Goal: Information Seeking & Learning: Understand process/instructions

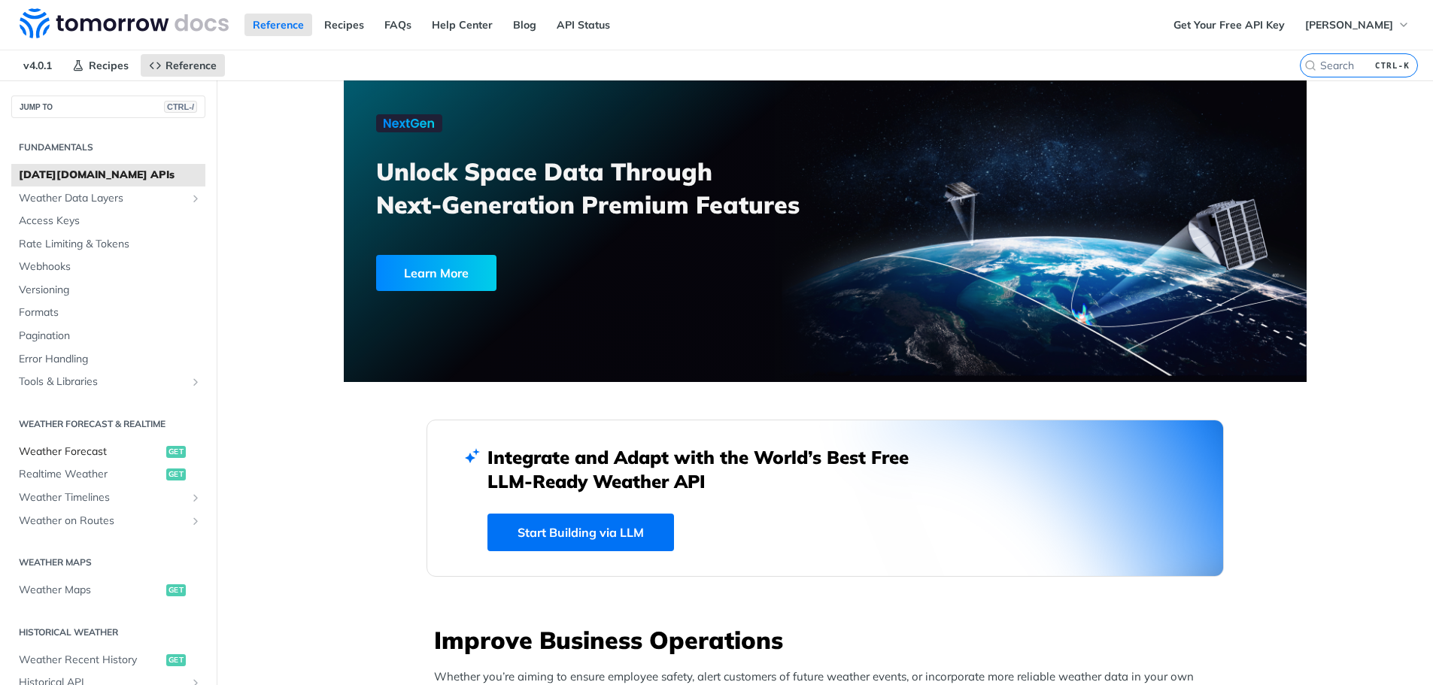
click at [166, 454] on span "get" at bounding box center [176, 452] width 20 height 12
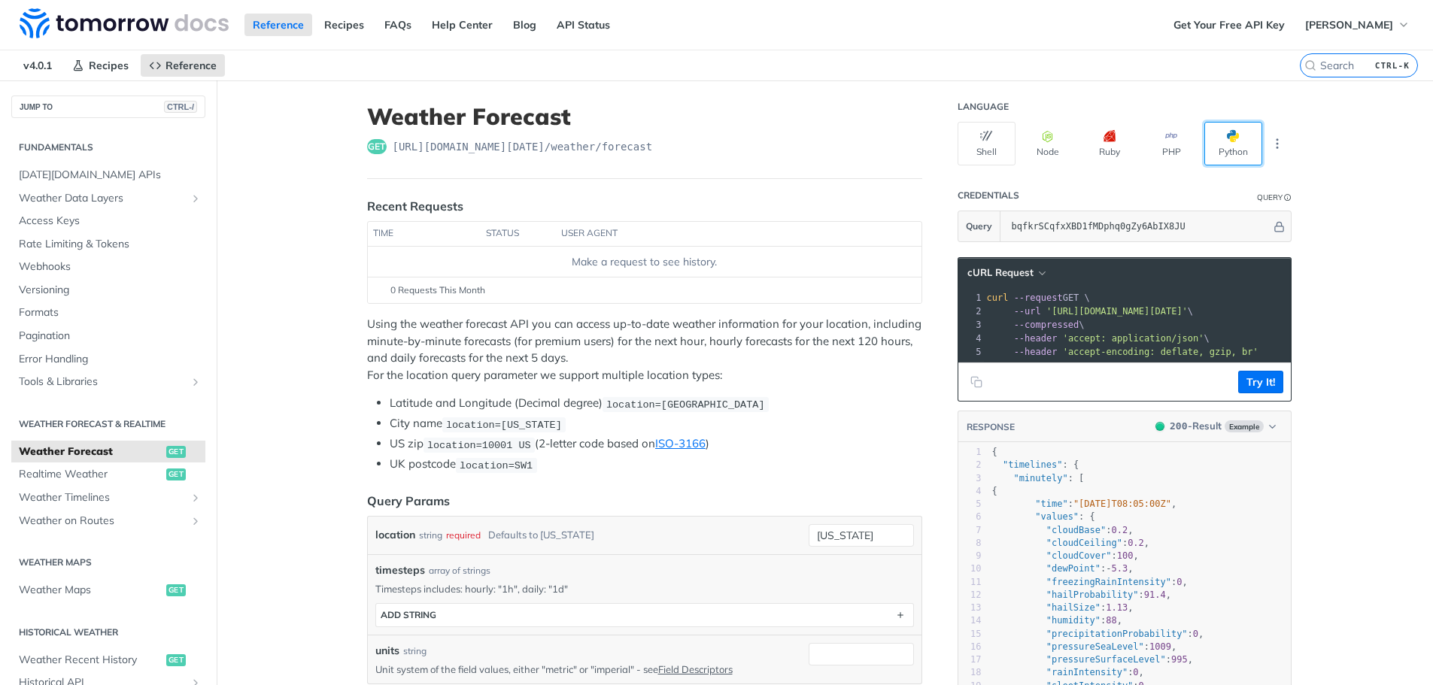
click at [1212, 142] on button "Python" at bounding box center [1233, 144] width 58 height 44
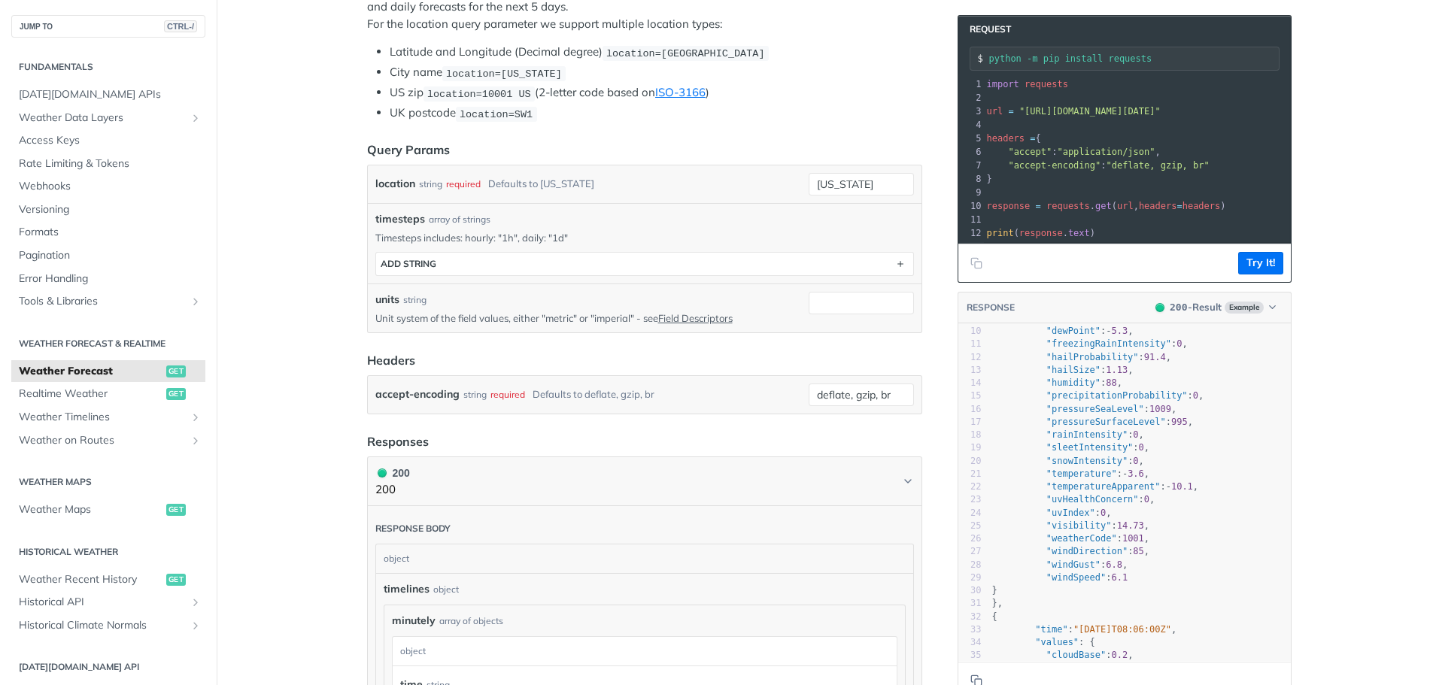
scroll to position [175, 0]
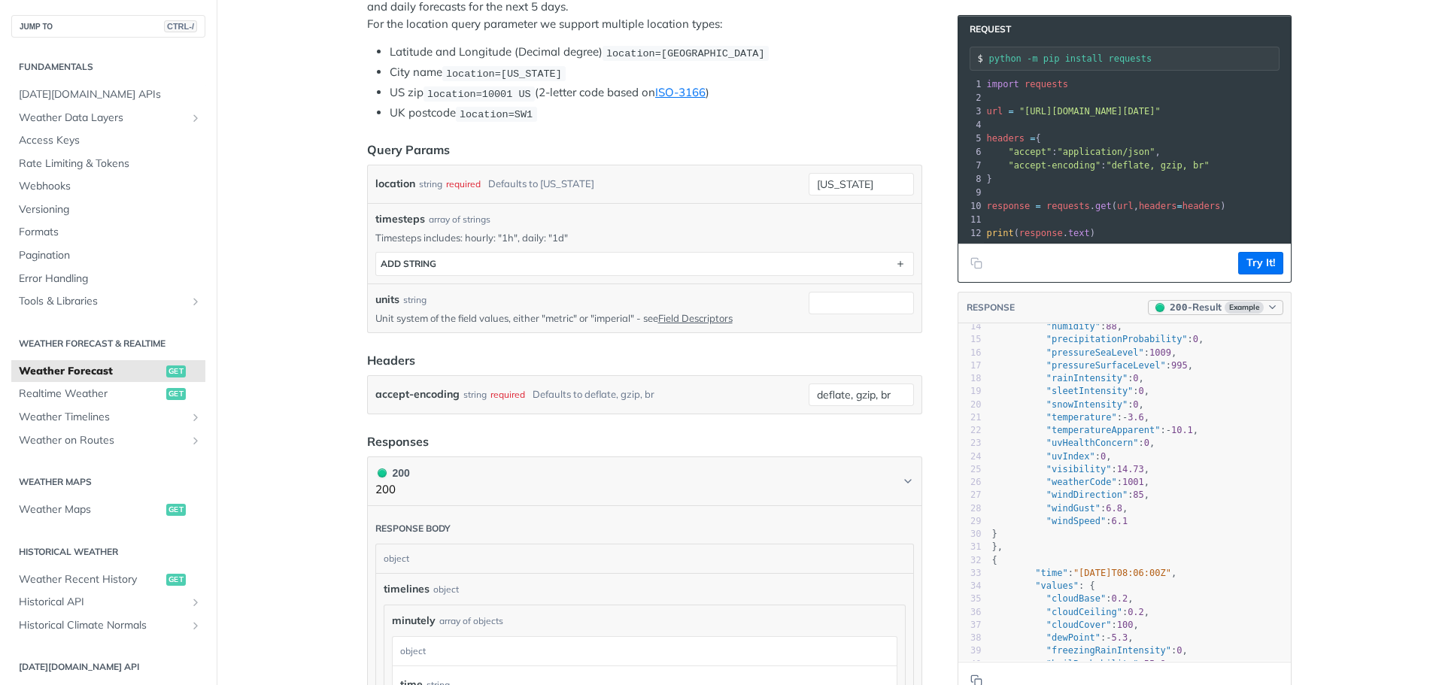
click at [1171, 313] on span "200" at bounding box center [1178, 307] width 17 height 11
click at [1169, 379] on div "400 - Result" at bounding box center [1200, 390] width 164 height 24
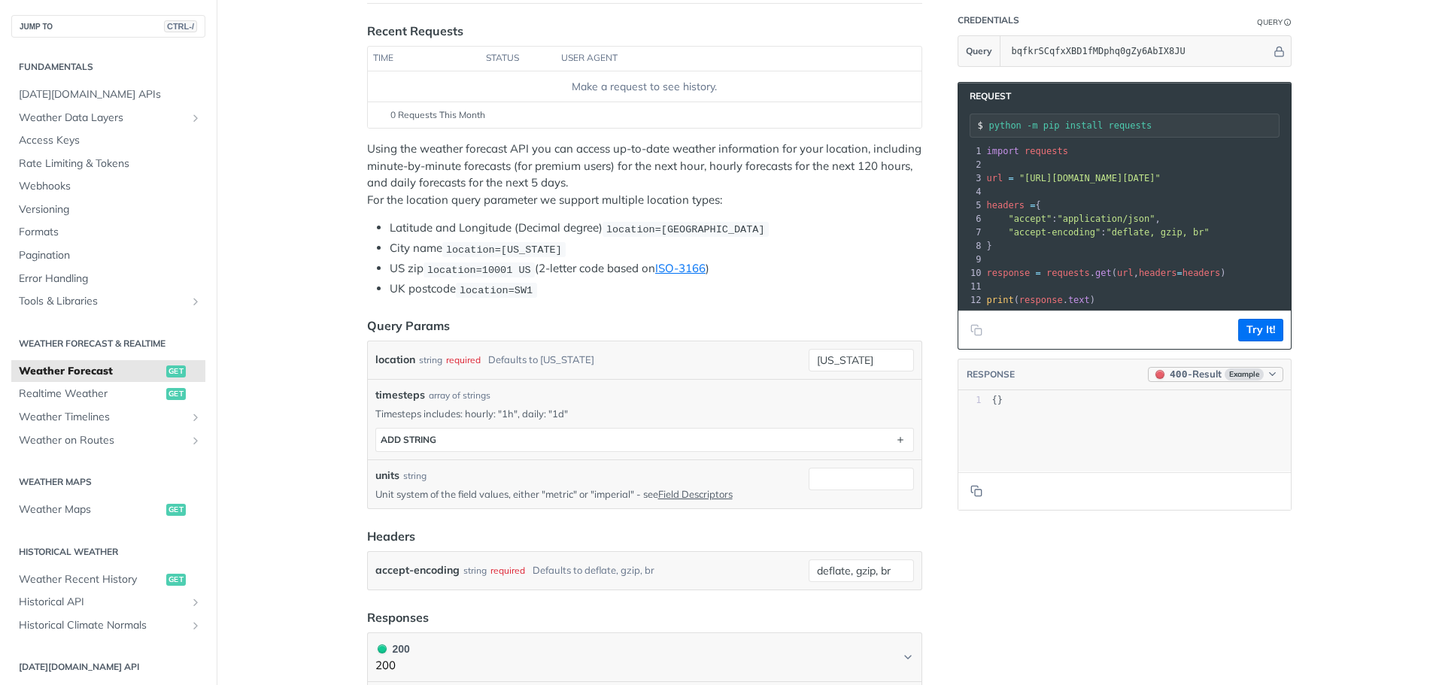
click at [1211, 381] on div "400 - Result" at bounding box center [1195, 374] width 51 height 15
click at [1191, 423] on div "200 - Result" at bounding box center [1201, 433] width 164 height 24
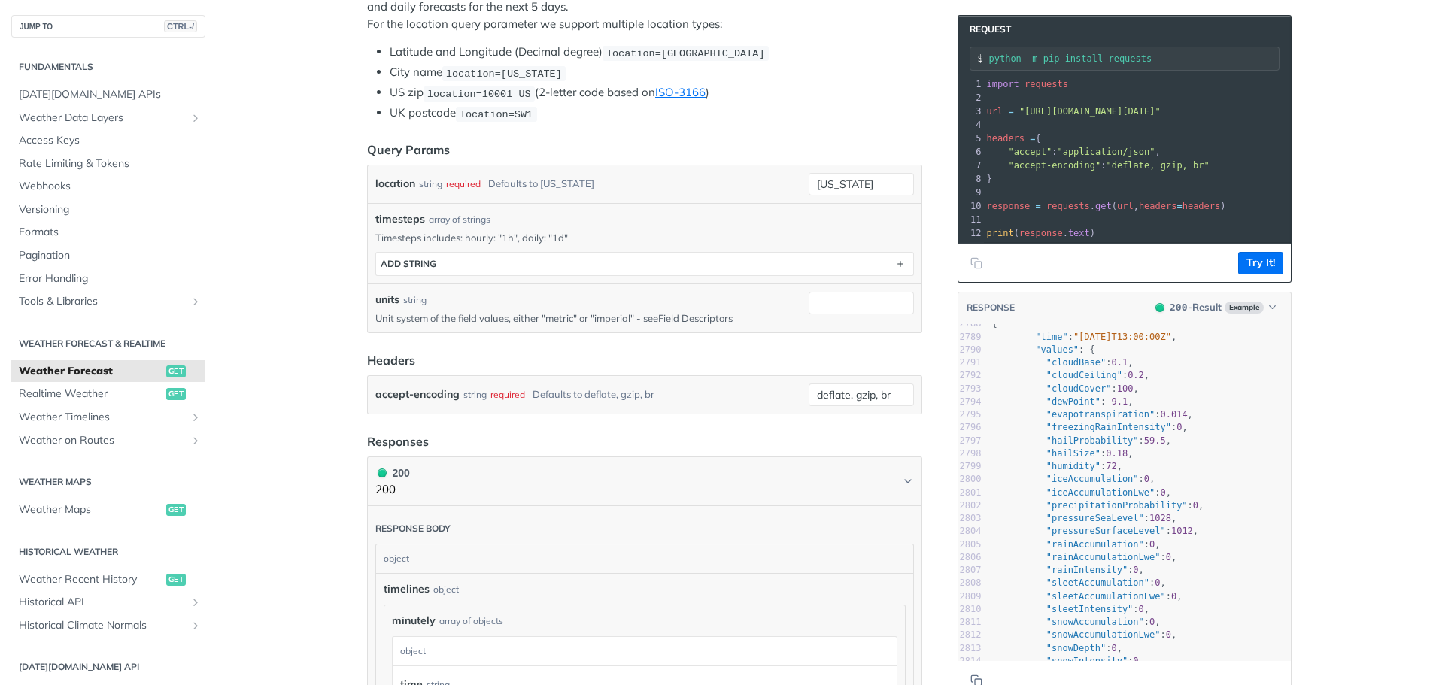
scroll to position [0, 0]
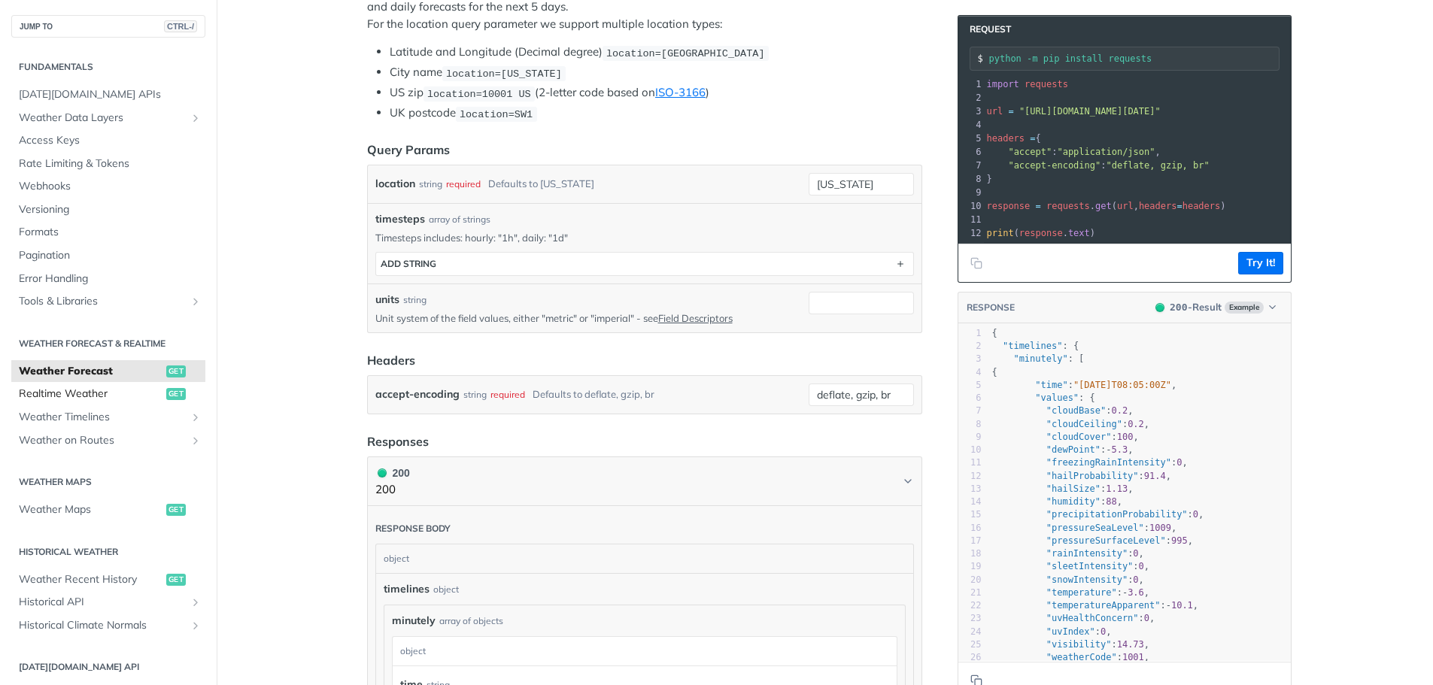
click at [77, 390] on span "Realtime Weather" at bounding box center [91, 394] width 144 height 15
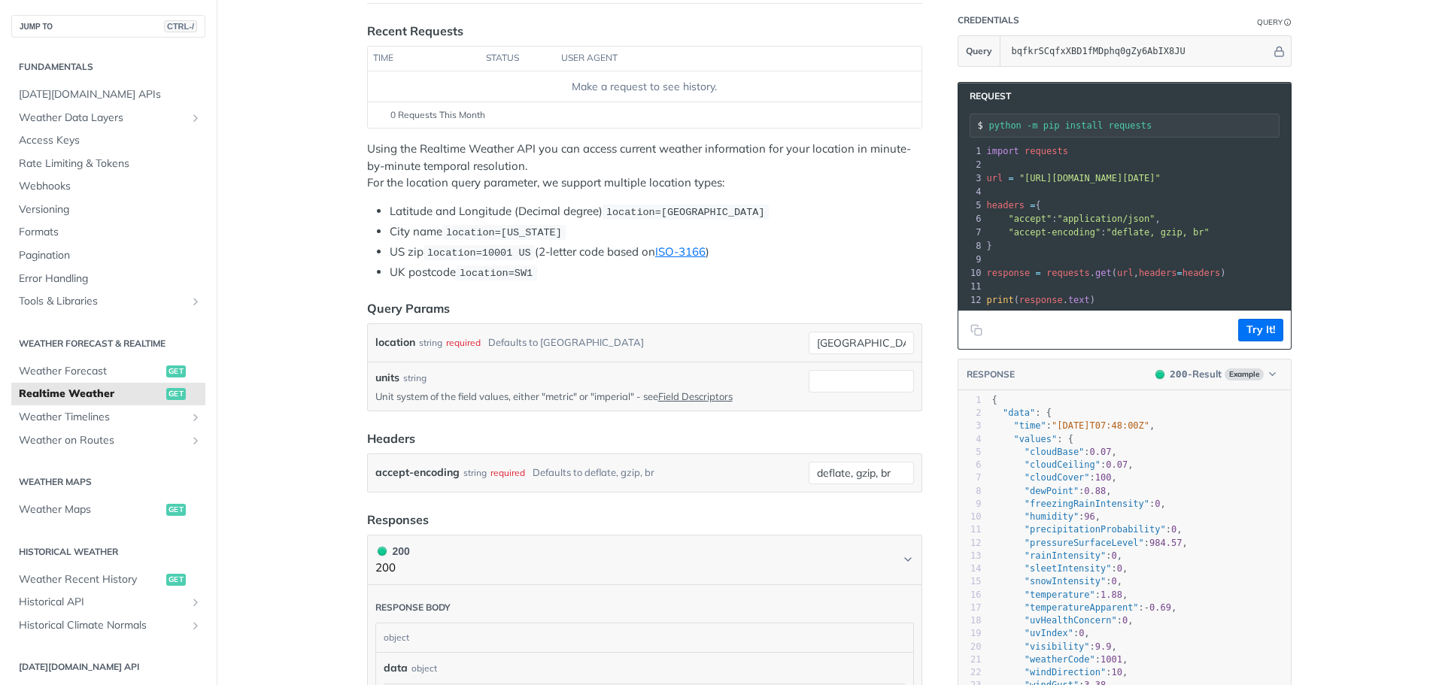
click at [1044, 483] on span ""cloudCover"" at bounding box center [1057, 477] width 65 height 11
type textarea "cloudCover"
click at [1044, 483] on span ""cloudCover"" at bounding box center [1057, 477] width 65 height 11
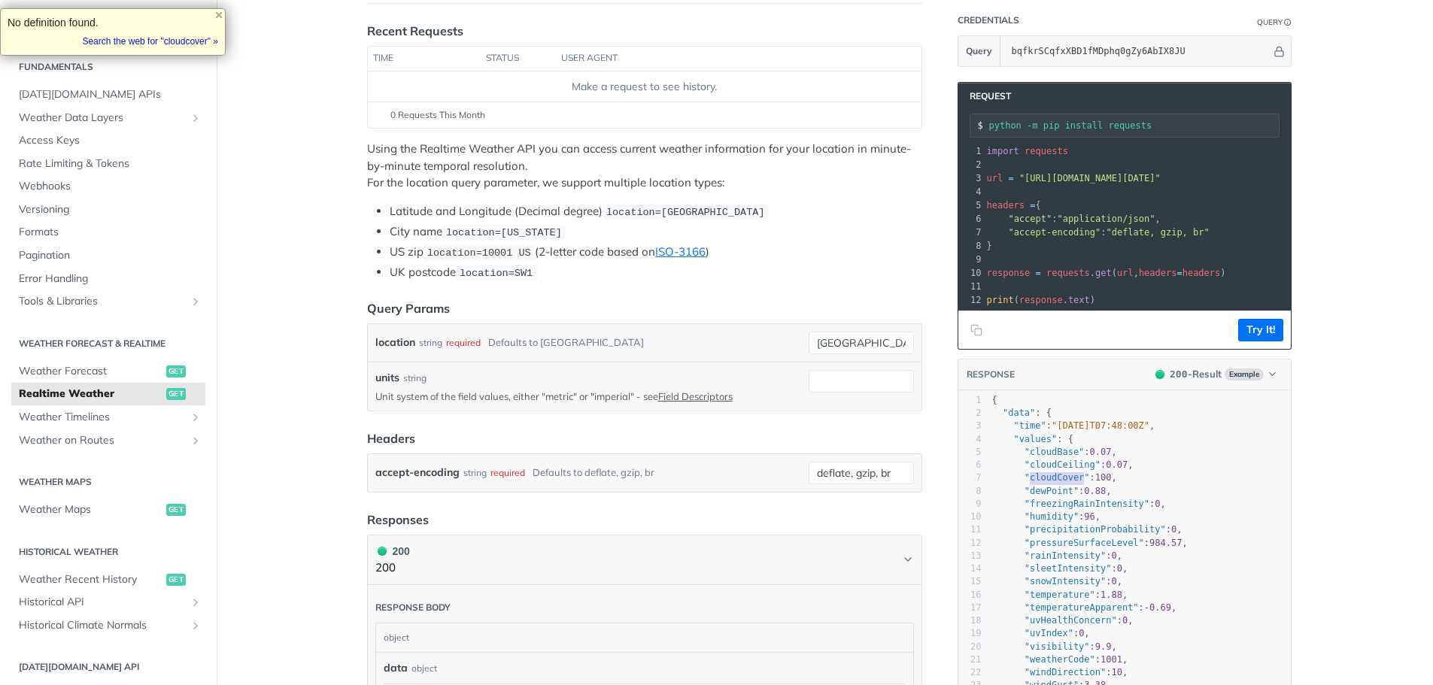
click at [1044, 483] on span ""cloudCover"" at bounding box center [1057, 477] width 65 height 11
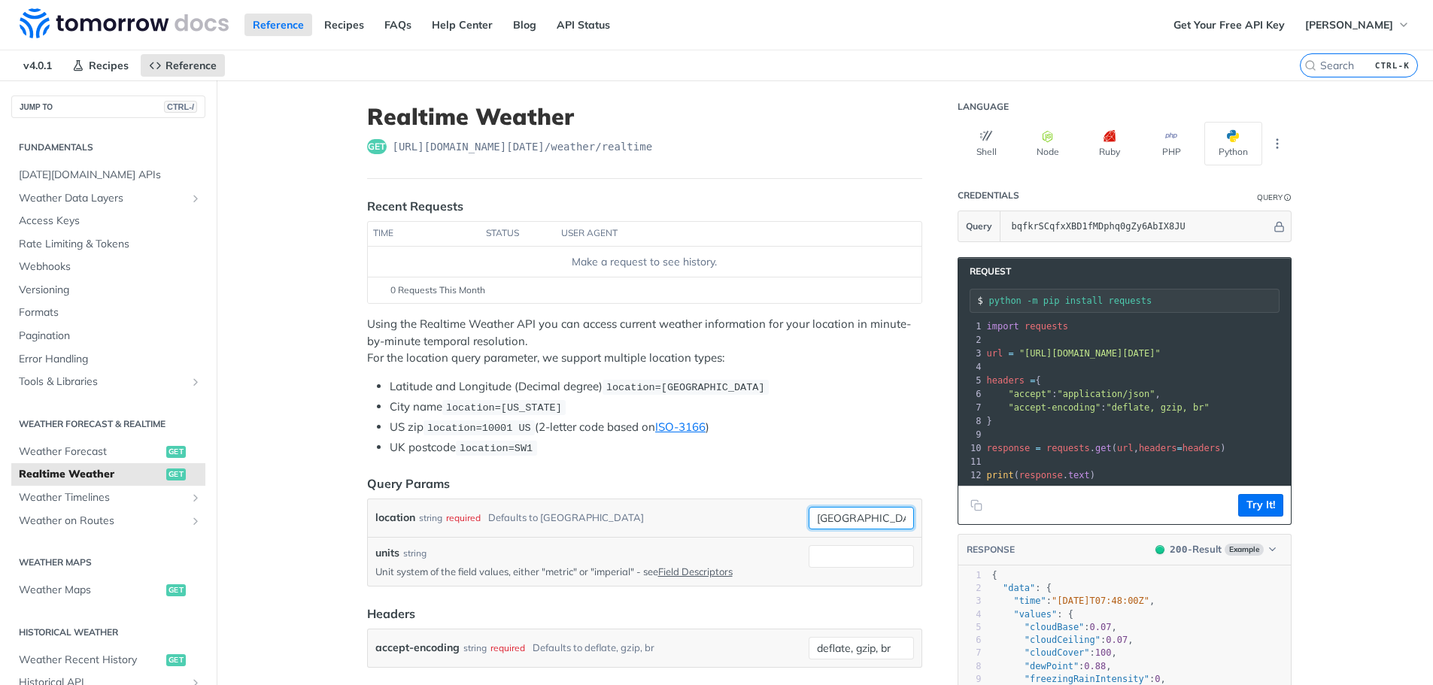
click at [868, 509] on input "[GEOGRAPHIC_DATA]" at bounding box center [861, 518] width 105 height 23
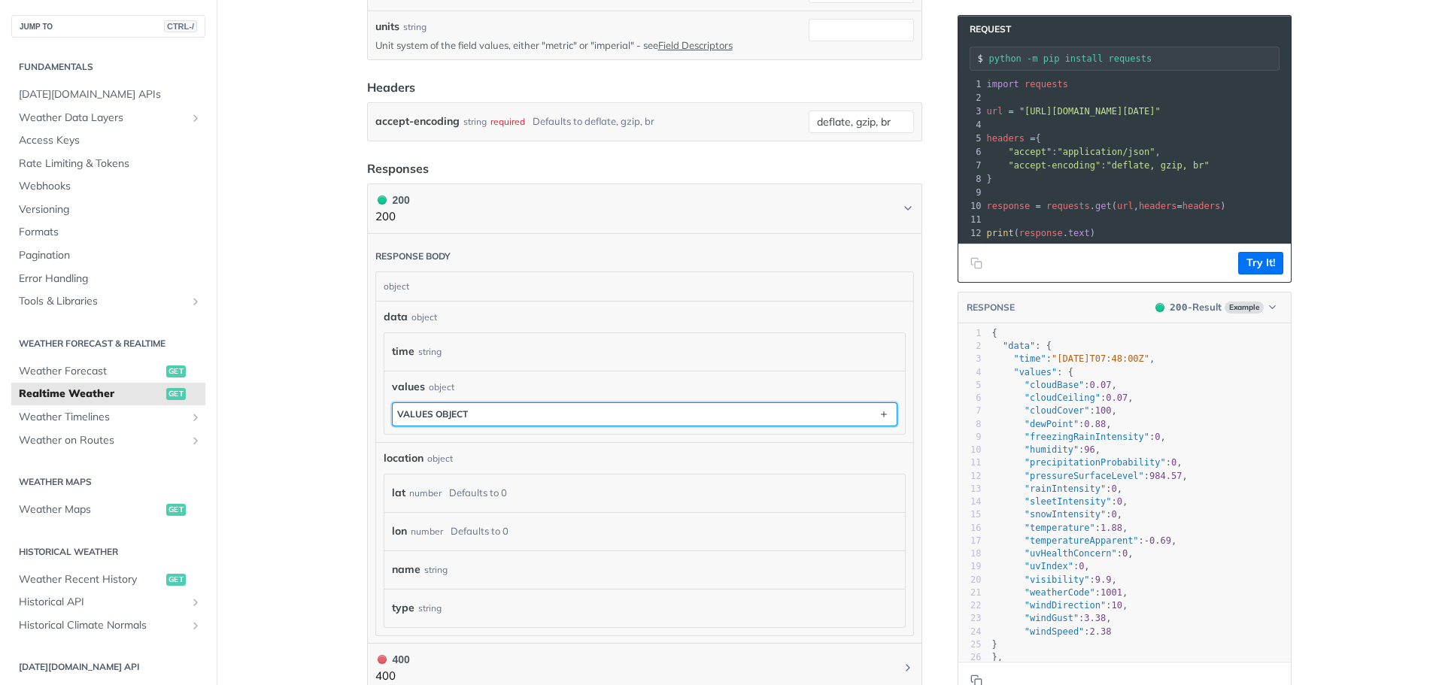
click at [630, 421] on button "values object" at bounding box center [645, 414] width 504 height 23
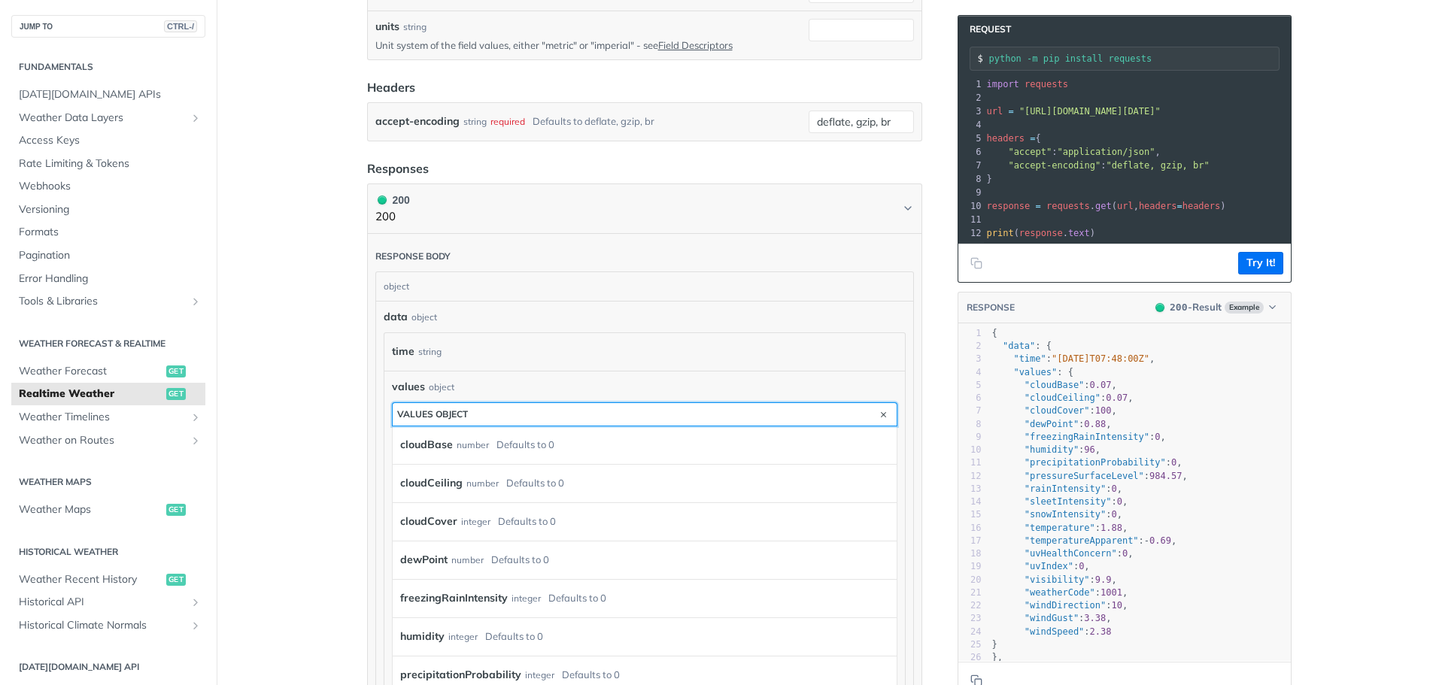
click at [630, 421] on button "values object" at bounding box center [645, 414] width 504 height 23
